Goal: Use online tool/utility: Utilize a website feature to perform a specific function

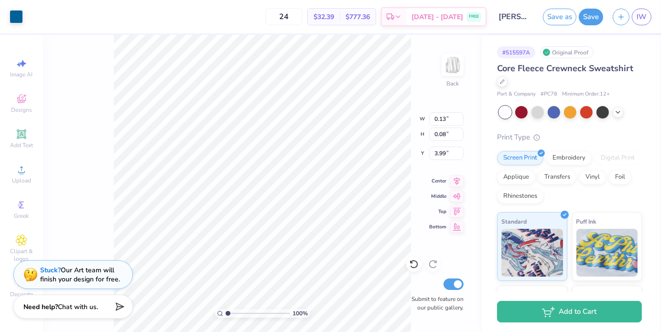
type input "0.13"
type input "0.08"
type input "3.99"
type input "1.22228929351673"
type input "0.05"
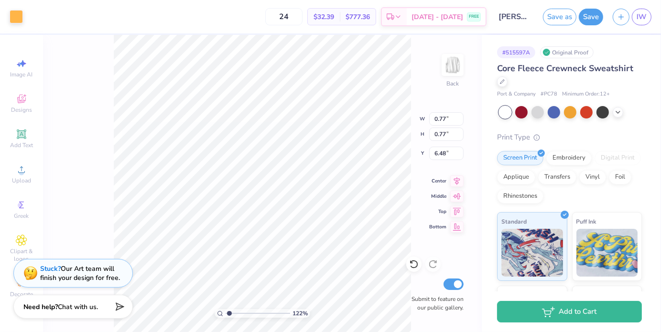
type input "0.41"
type input "3.43"
click at [546, 111] on div at bounding box center [570, 112] width 143 height 12
click at [549, 111] on div at bounding box center [553, 111] width 12 height 12
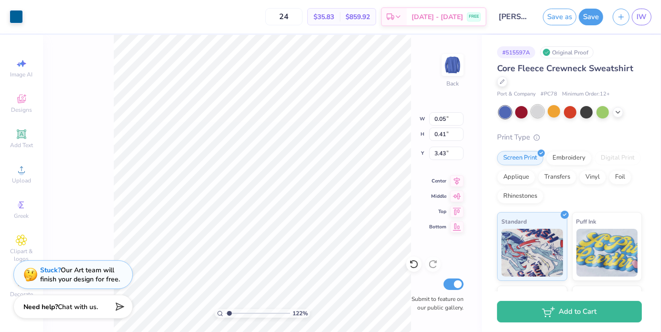
click at [540, 116] on div at bounding box center [537, 111] width 12 height 12
click at [616, 114] on icon at bounding box center [618, 111] width 8 height 8
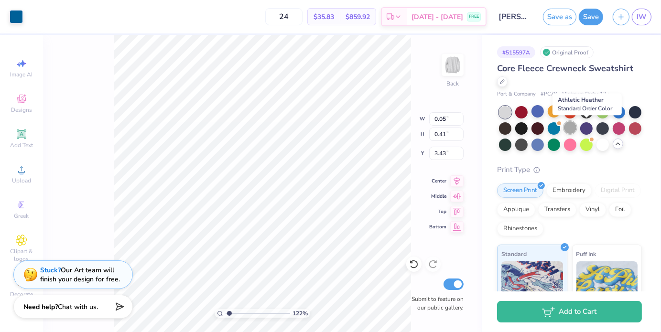
click at [576, 126] on div at bounding box center [570, 127] width 12 height 12
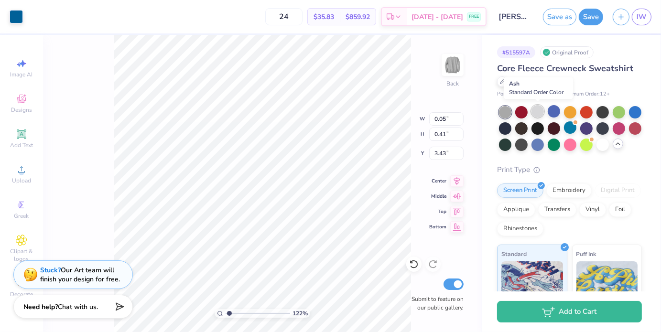
click at [539, 112] on div at bounding box center [537, 111] width 12 height 12
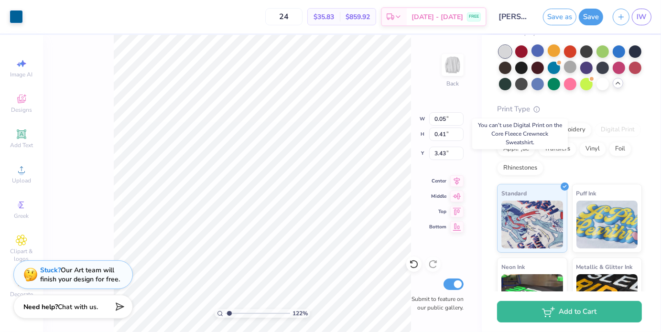
scroll to position [52, 0]
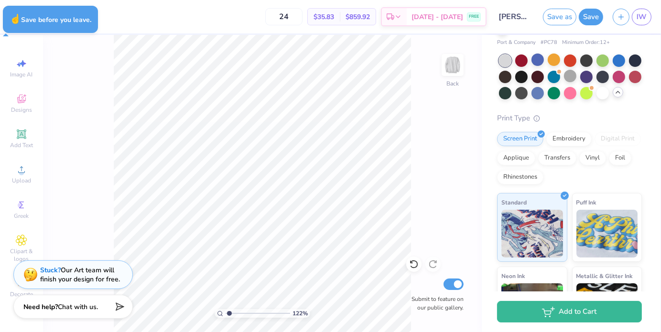
type input "1.22228929351673"
